Goal: Navigation & Orientation: Find specific page/section

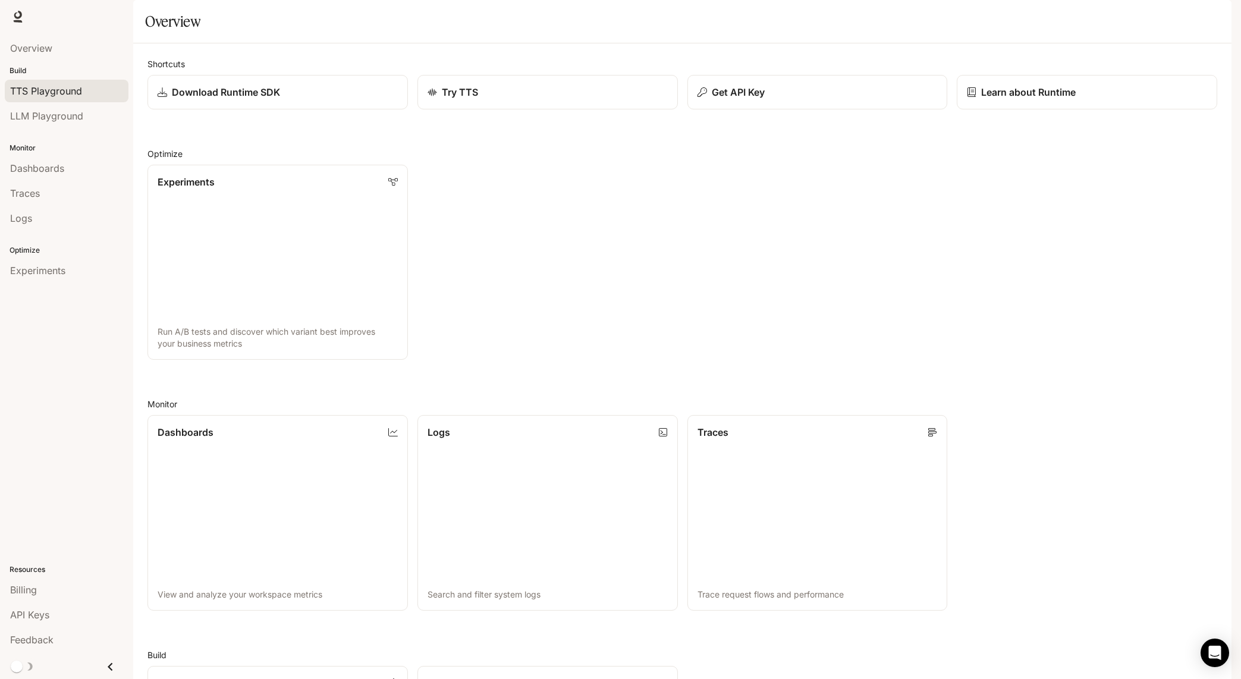
click at [45, 89] on span "TTS Playground" at bounding box center [46, 91] width 72 height 14
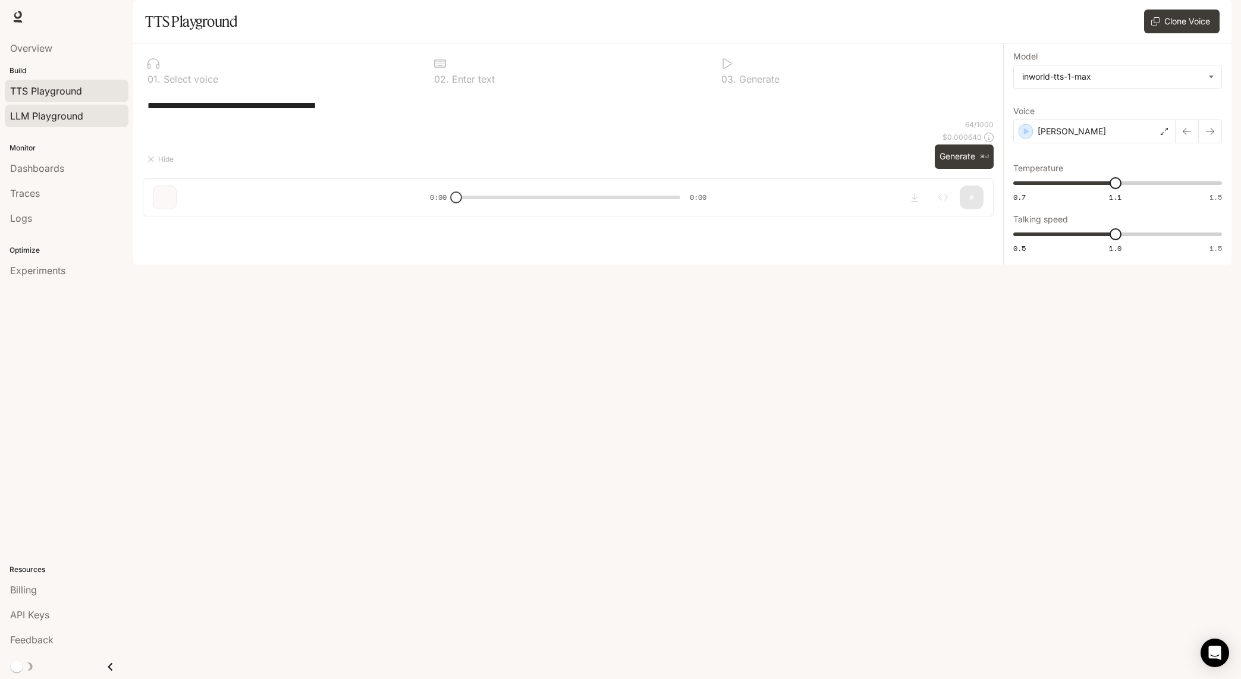
click at [46, 117] on span "LLM Playground" at bounding box center [46, 116] width 73 height 14
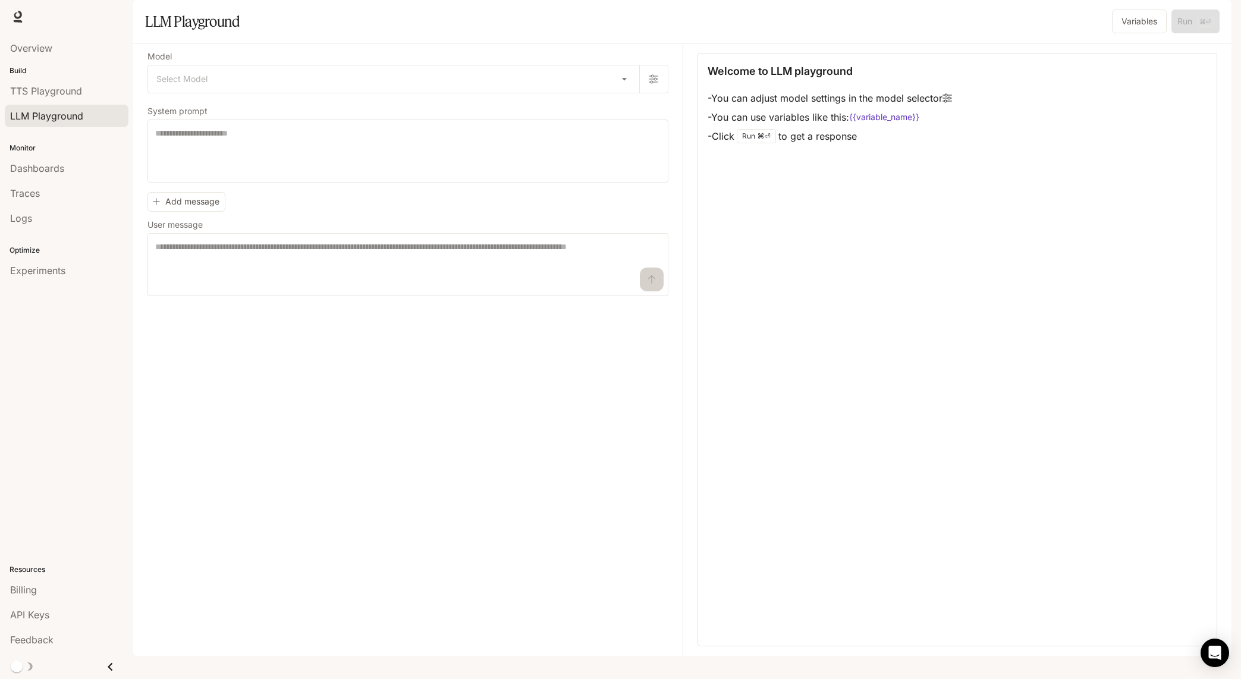
click at [50, 181] on li "Traces" at bounding box center [66, 193] width 133 height 25
click at [52, 170] on span "Dashboards" at bounding box center [37, 168] width 54 height 14
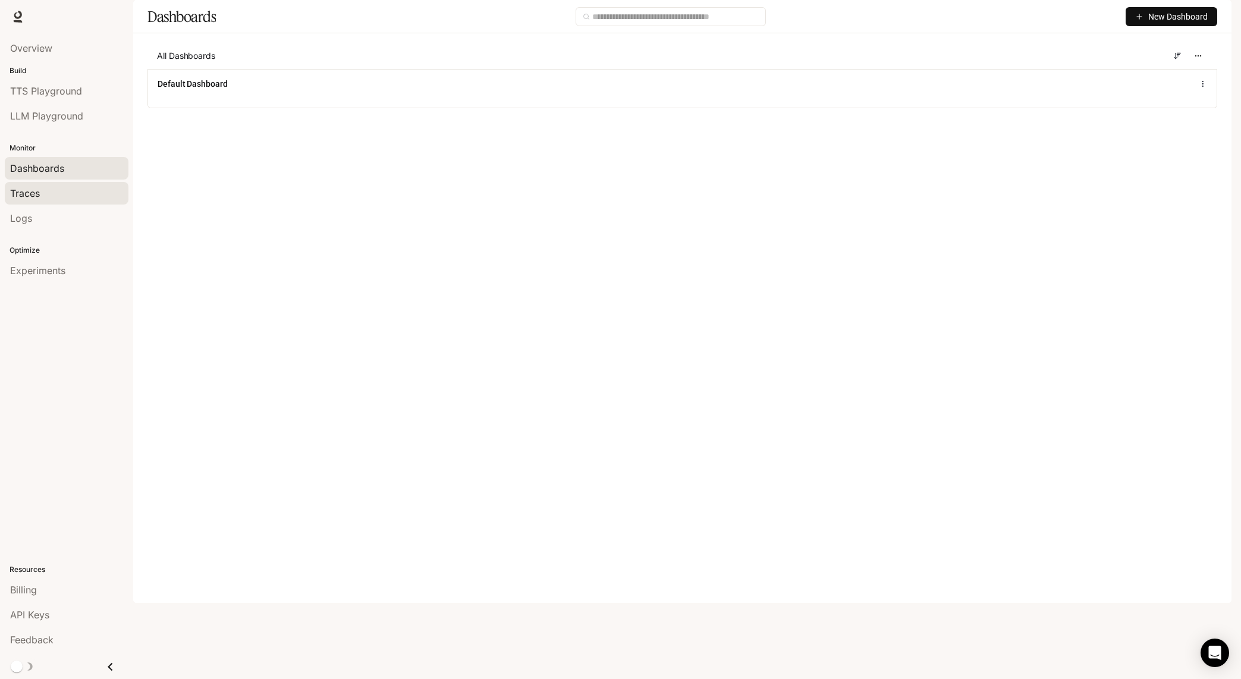
click at [69, 191] on div "Traces" at bounding box center [66, 193] width 113 height 14
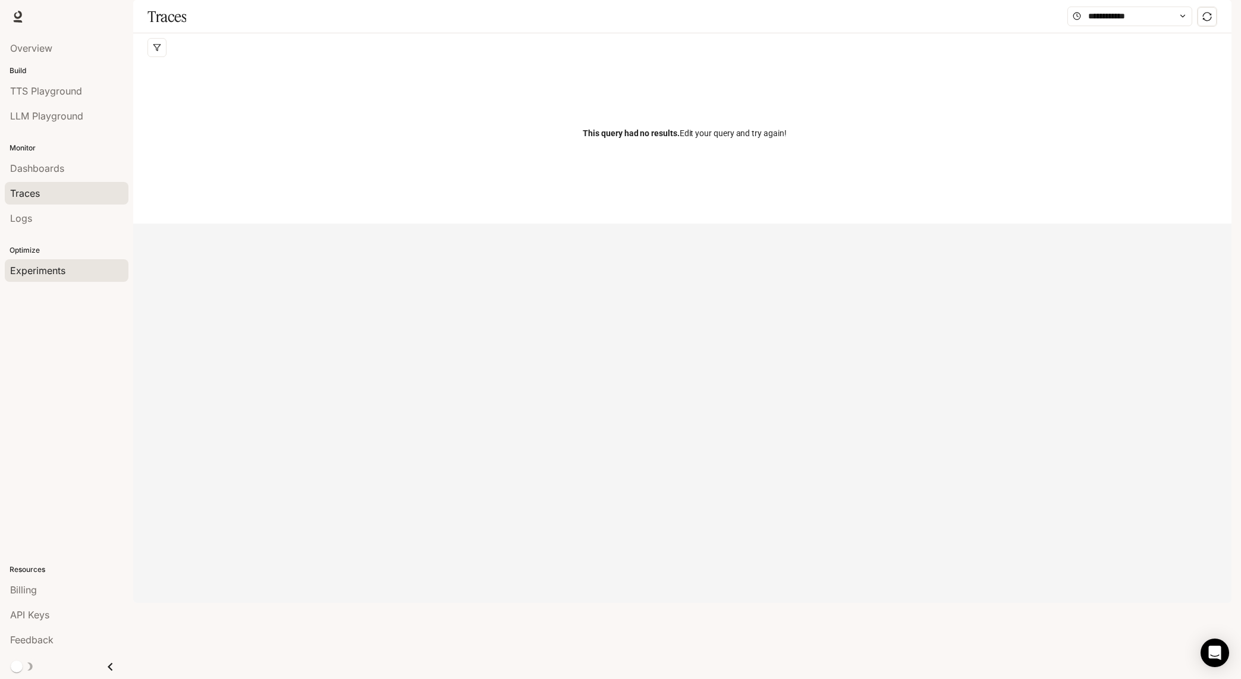
click at [58, 272] on span "Experiments" at bounding box center [37, 270] width 55 height 14
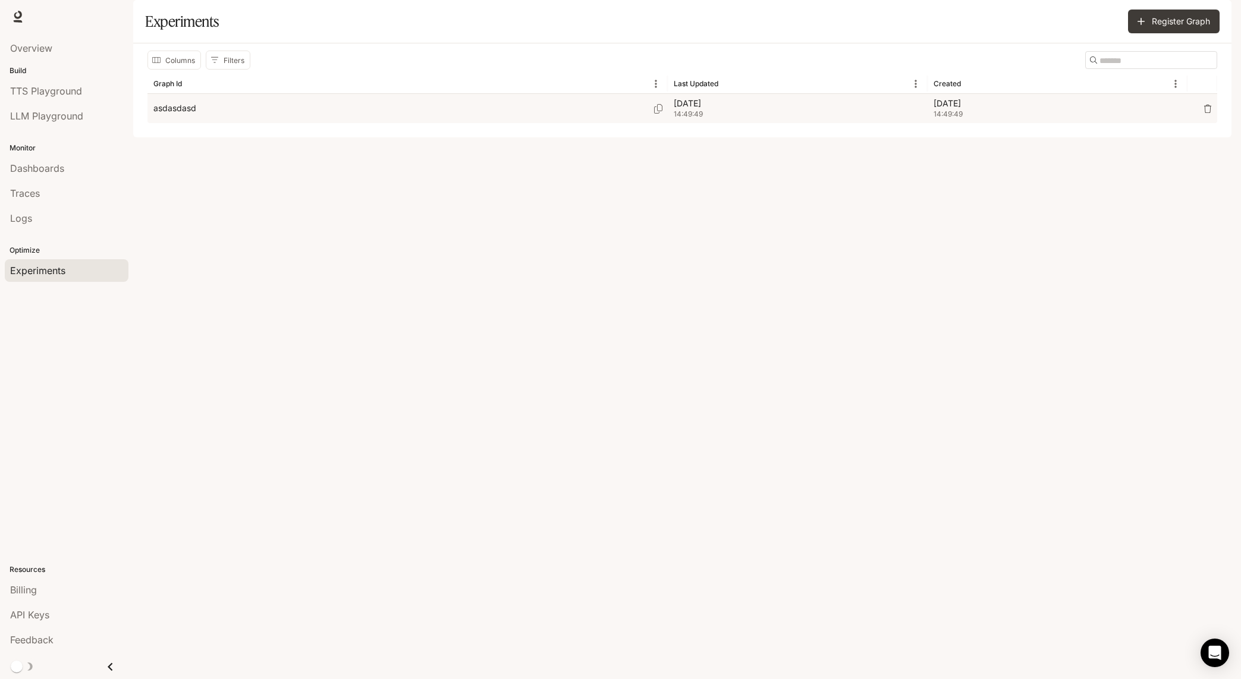
click at [282, 123] on div "asdasdasd" at bounding box center [407, 108] width 508 height 29
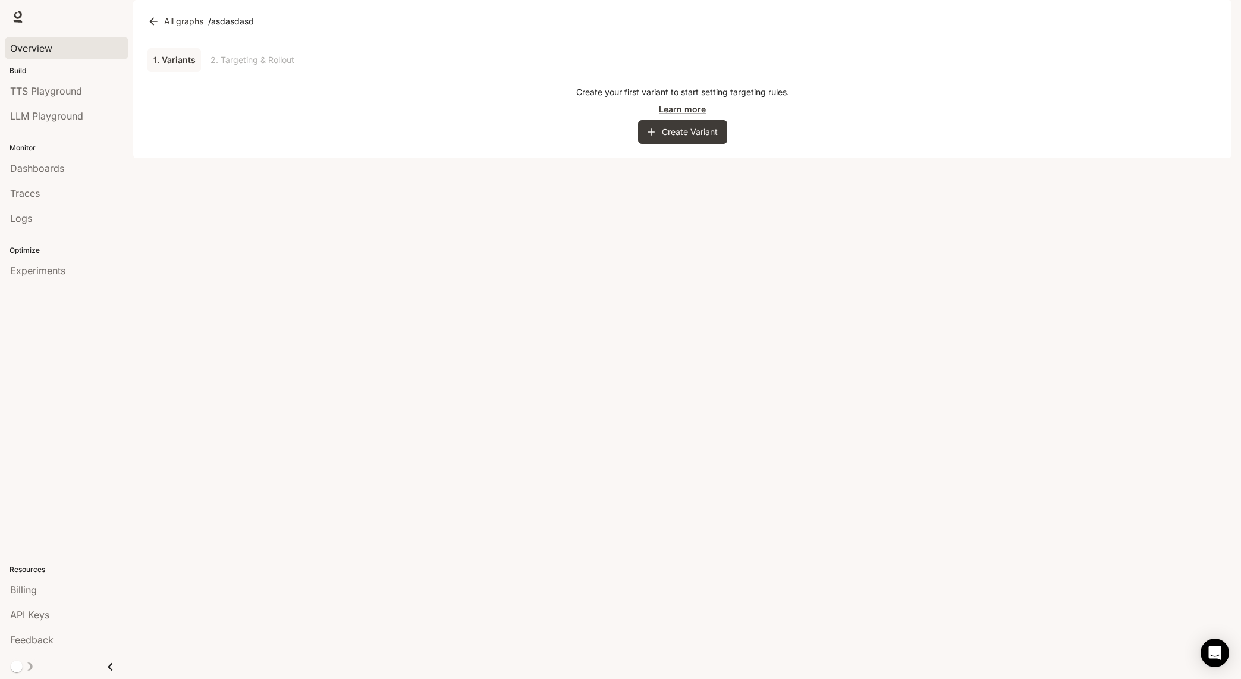
click at [51, 43] on span "Overview" at bounding box center [31, 48] width 42 height 14
